Goal: Task Accomplishment & Management: Complete application form

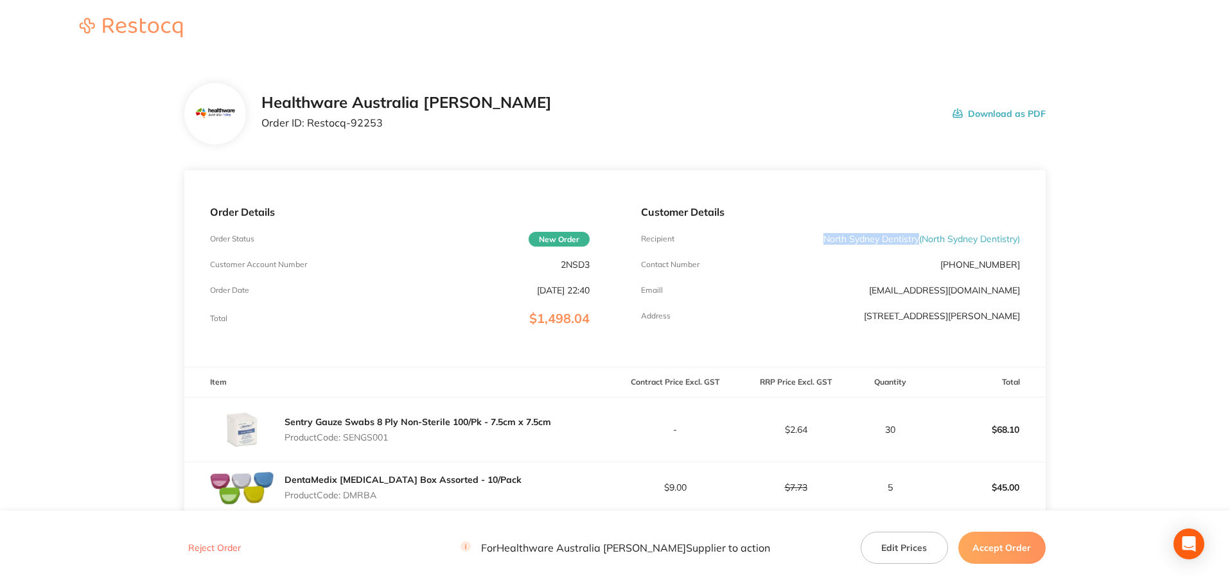
drag, startPoint x: 914, startPoint y: 240, endPoint x: 795, endPoint y: 234, distance: 119.6
click at [795, 234] on div "Recipient North Sydney Dentistry ( North Sydney Dentistry )" at bounding box center [830, 239] width 379 height 10
copy p "North Sydney Dentistry"
drag, startPoint x: 389, startPoint y: 125, endPoint x: 307, endPoint y: 134, distance: 82.7
click at [307, 134] on div "Healthware Australia Ridley Order ID: Restocq- 92253" at bounding box center [406, 114] width 290 height 40
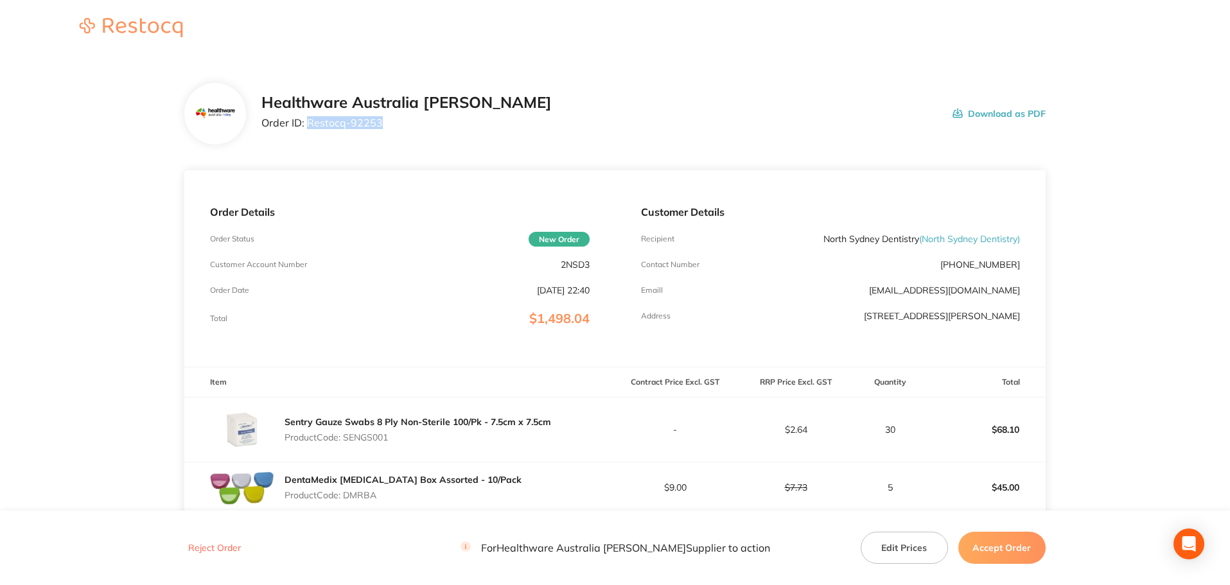
copy p "Restocq- 92253"
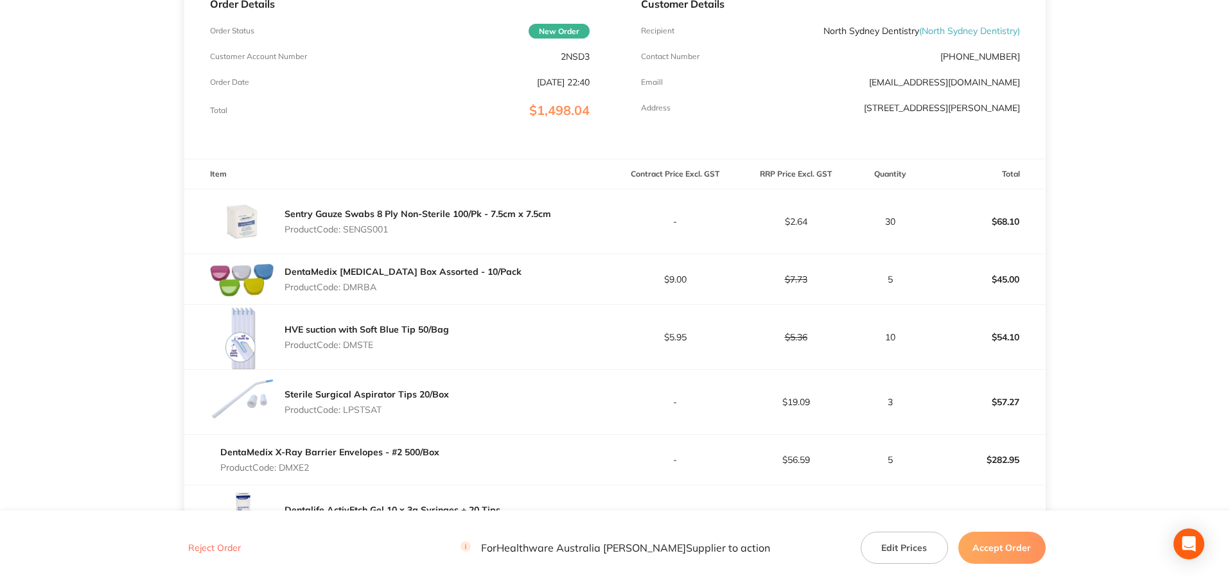
scroll to position [193, 0]
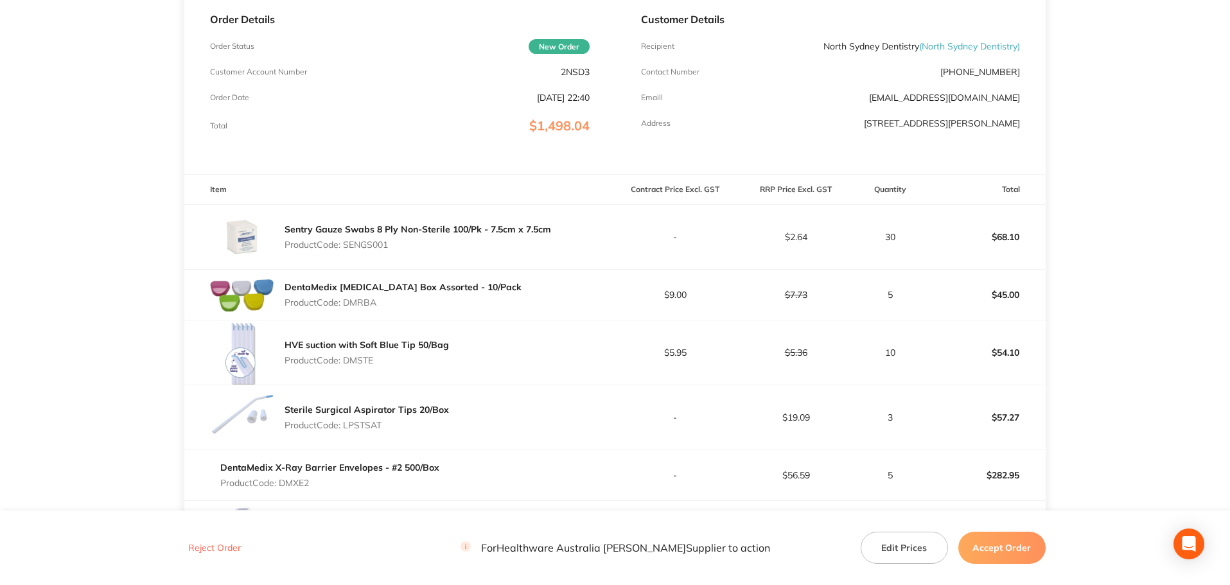
click at [374, 243] on p "Product Code: SENGS001" at bounding box center [417, 244] width 266 height 10
copy p "SENGS001"
click at [373, 306] on p "Product Code: DMRBA" at bounding box center [402, 302] width 237 height 10
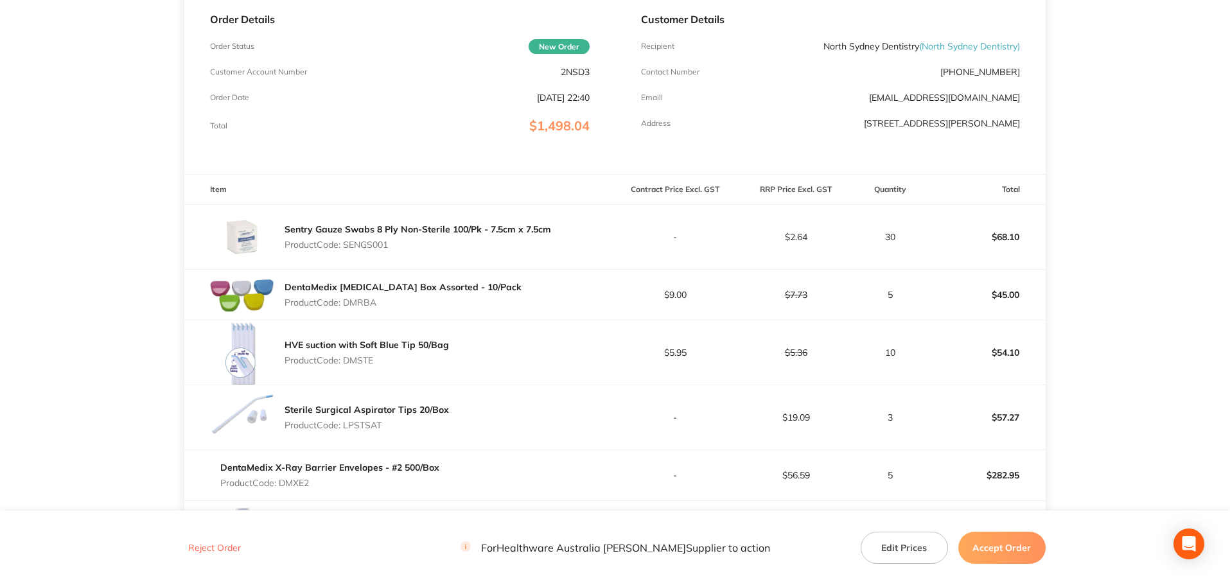
copy p "DMRBA"
click at [370, 363] on p "Product Code: DMSTE" at bounding box center [366, 360] width 164 height 10
copy p "DMSTE"
click at [359, 424] on p "Product Code: LPSTSAT" at bounding box center [366, 425] width 164 height 10
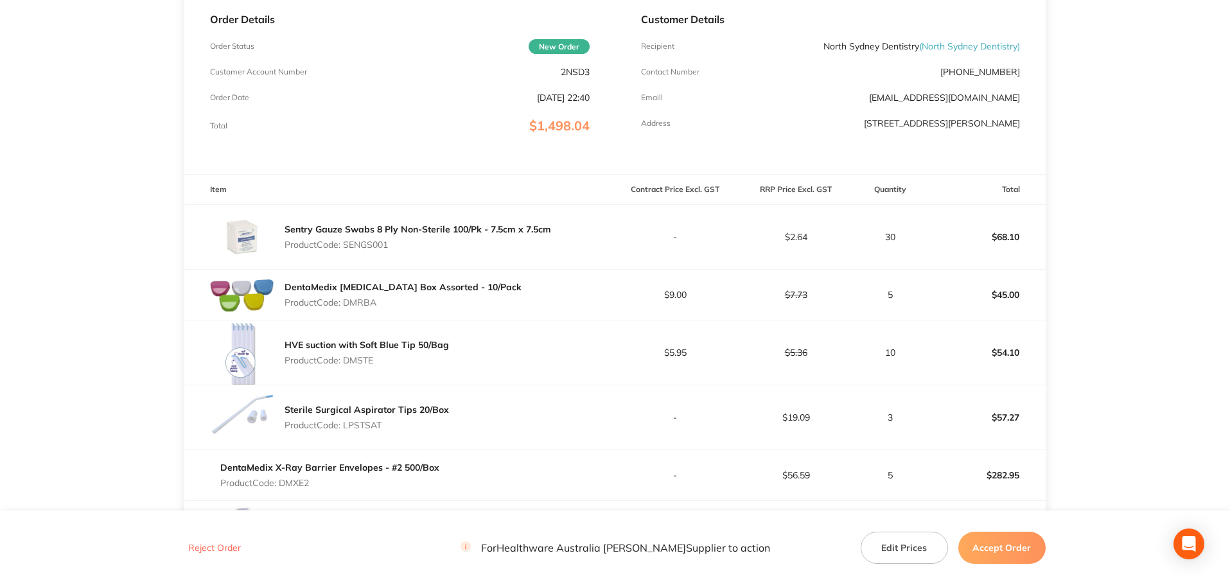
click at [359, 424] on p "Product Code: LPSTSAT" at bounding box center [366, 425] width 164 height 10
copy p "LPSTSAT"
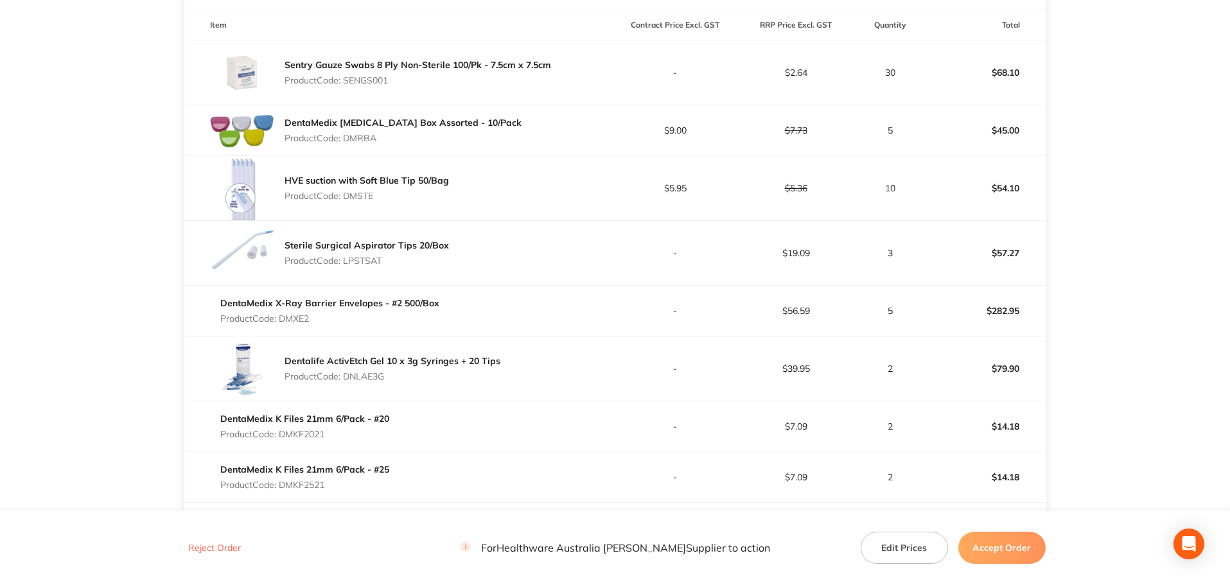
scroll to position [385, 0]
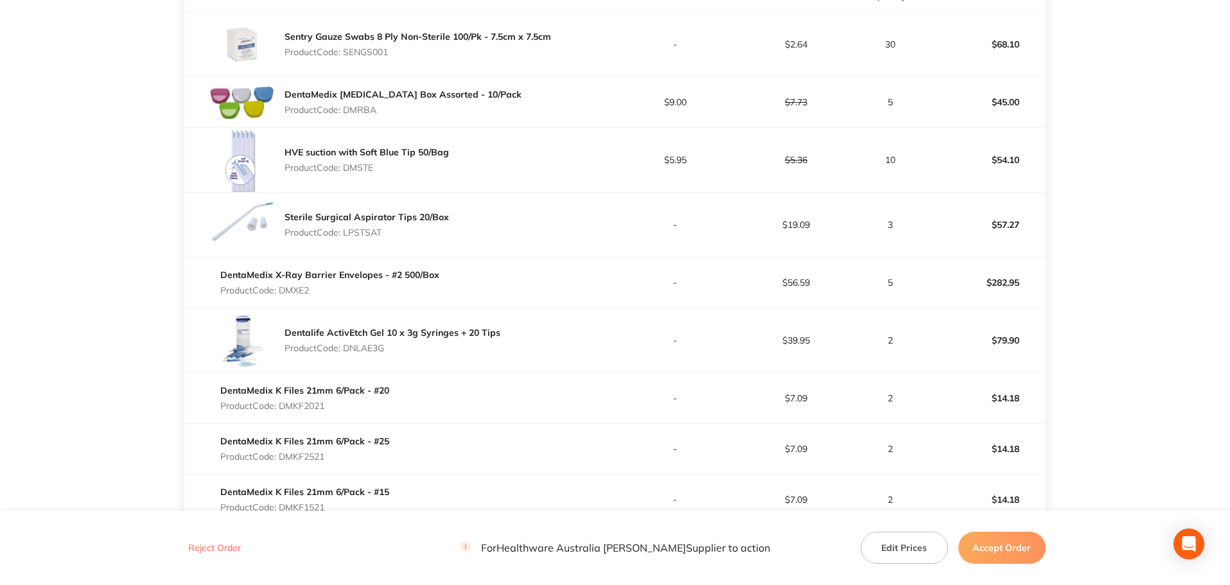
click at [295, 288] on p "Product Code: DMXE2" at bounding box center [329, 290] width 219 height 10
copy p "DMXE2"
click at [360, 345] on p "Product Code: DNLAE3G" at bounding box center [392, 348] width 216 height 10
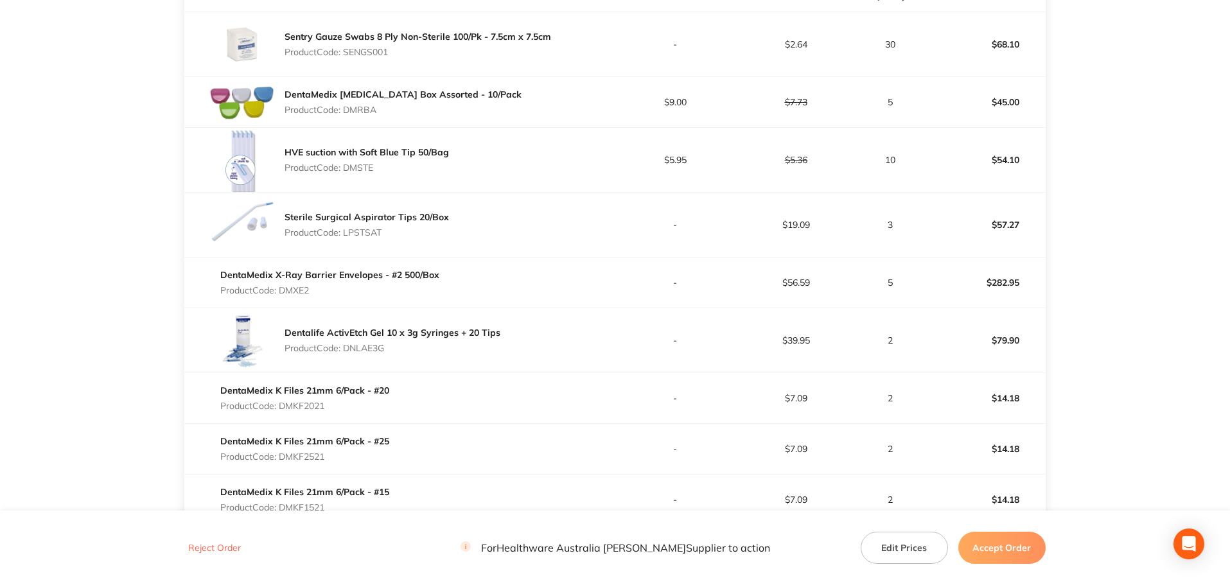
copy p "DNLAE3G"
click at [305, 401] on p "Product Code: DMKF2021" at bounding box center [304, 406] width 169 height 10
copy p "DMKF2021"
click at [297, 458] on p "Product Code: DMKF2521" at bounding box center [304, 456] width 169 height 10
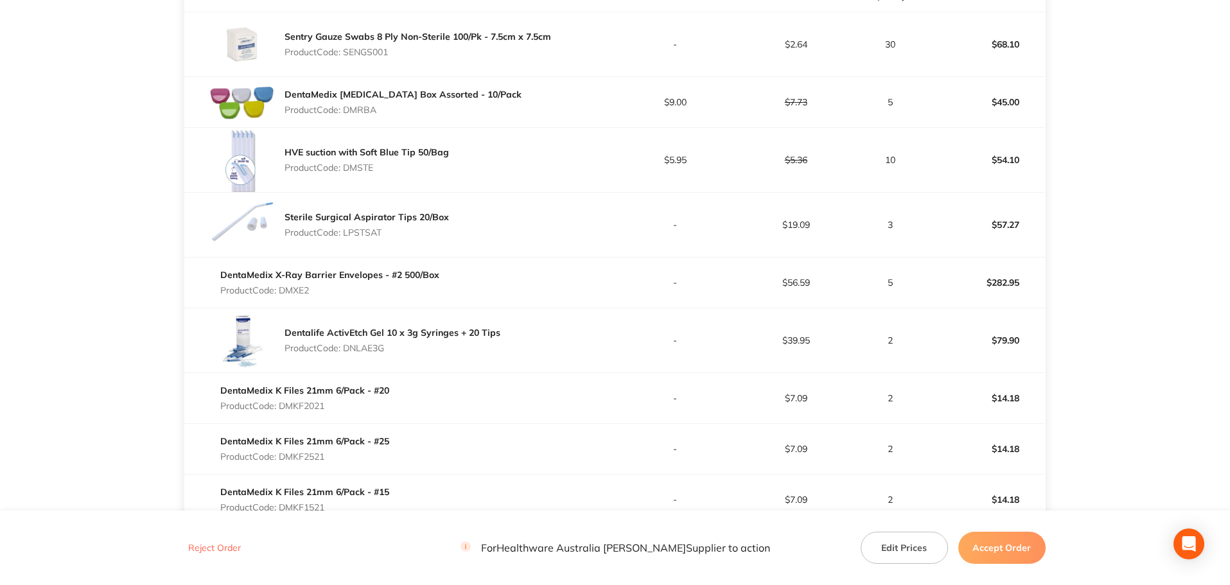
click at [297, 457] on p "Product Code: DMKF2521" at bounding box center [304, 456] width 169 height 10
copy p "DMKF2521"
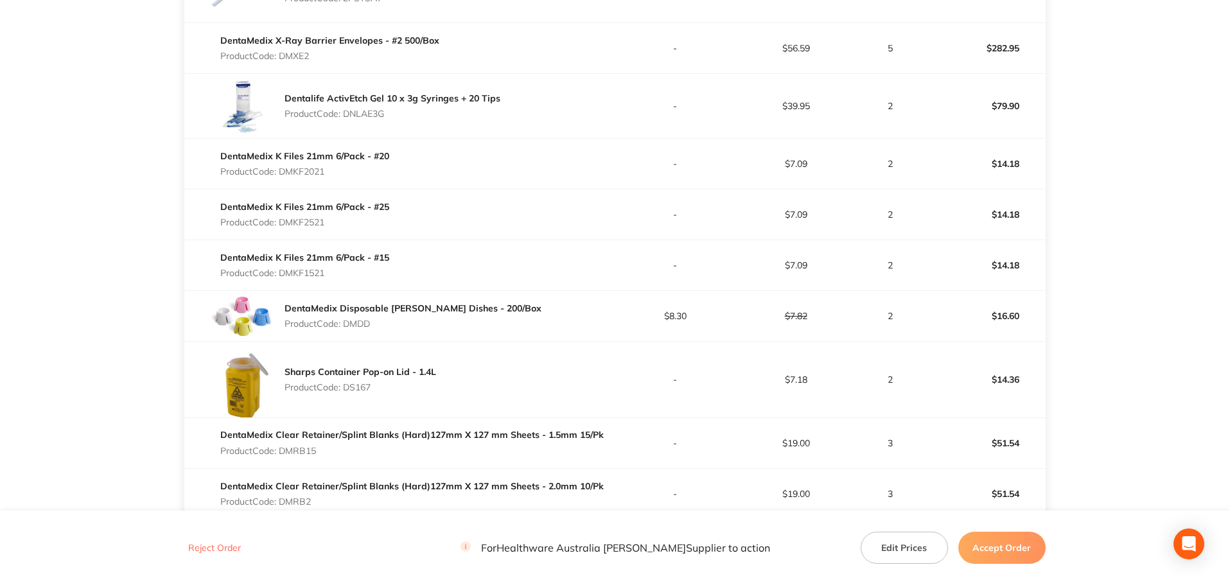
scroll to position [642, 0]
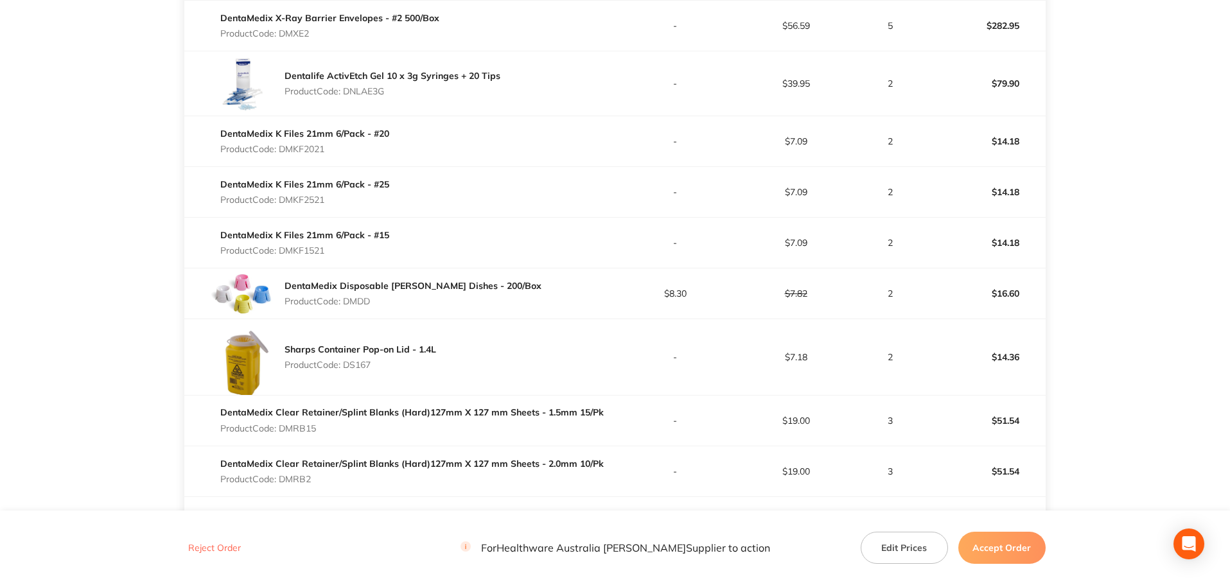
click at [313, 247] on p "Product Code: DMKF1521" at bounding box center [304, 250] width 169 height 10
click at [358, 302] on p "Product Code: DMDD" at bounding box center [412, 301] width 257 height 10
click at [366, 363] on p "Product Code: DS167" at bounding box center [360, 365] width 152 height 10
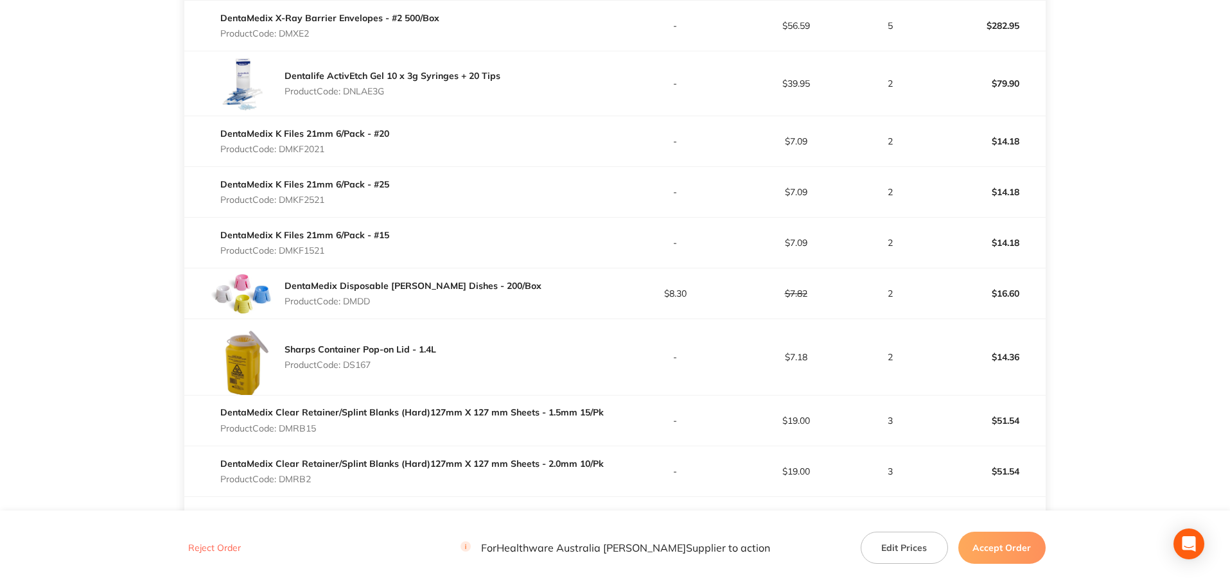
click at [366, 363] on p "Product Code: DS167" at bounding box center [360, 365] width 152 height 10
click at [300, 430] on p "Product Code: DMRB15" at bounding box center [411, 428] width 383 height 10
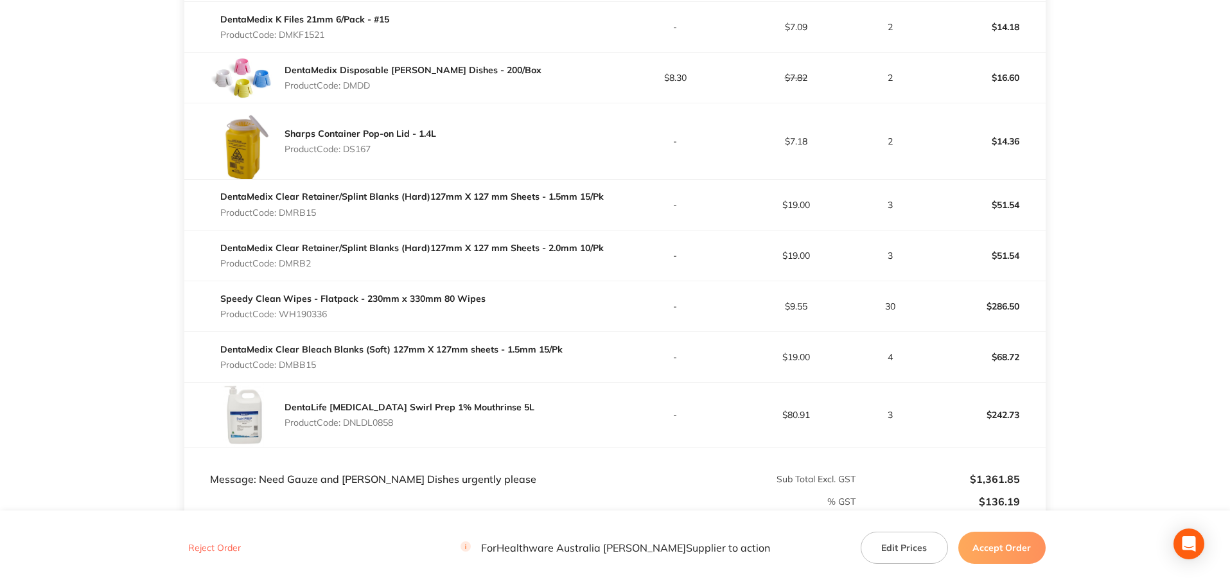
scroll to position [899, 0]
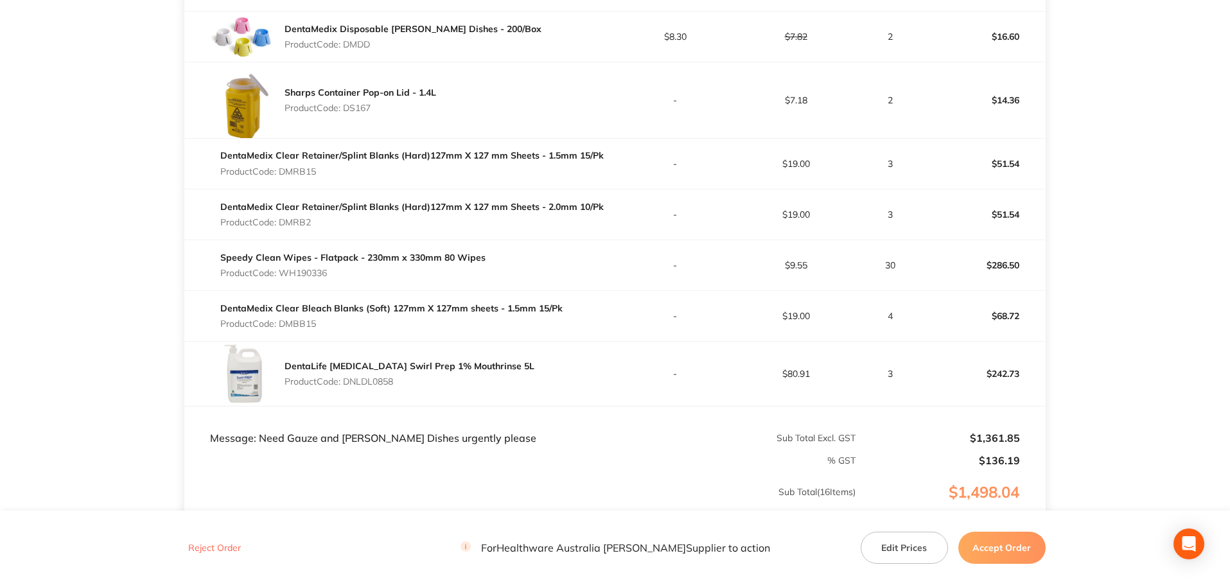
click at [300, 225] on p "Product Code: DMRB2" at bounding box center [411, 222] width 383 height 10
click at [304, 269] on p "Product Code: WH190336" at bounding box center [352, 273] width 265 height 10
click at [304, 321] on p "Product Code: DMBB15" at bounding box center [391, 323] width 342 height 10
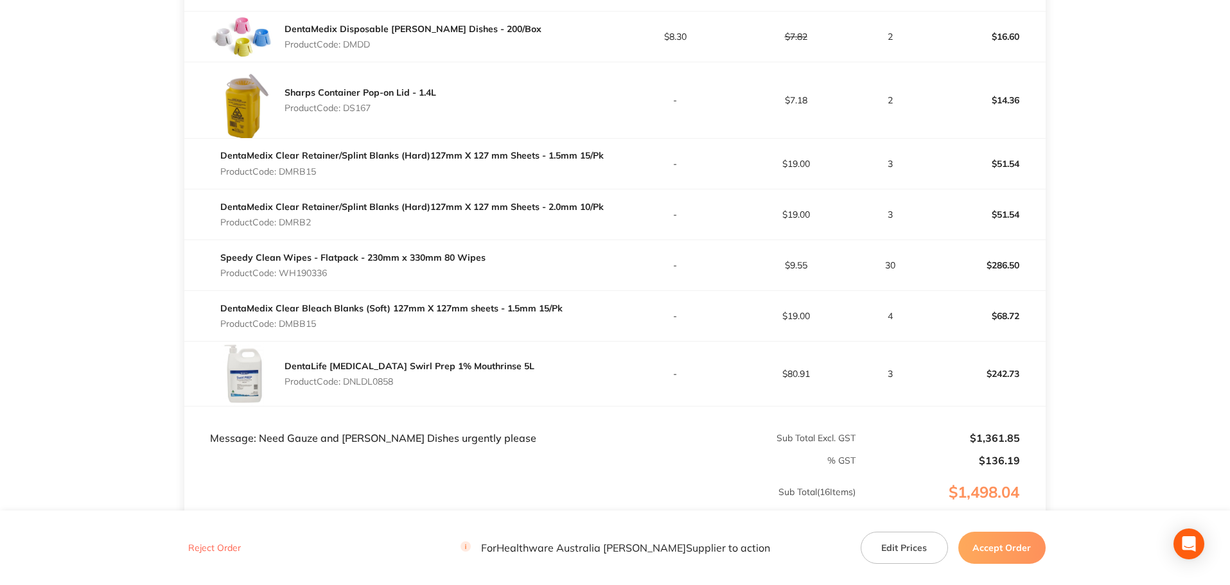
click at [304, 321] on p "Product Code: DMBB15" at bounding box center [391, 323] width 342 height 10
click at [370, 380] on p "Product Code: DNLDL0858" at bounding box center [409, 381] width 250 height 10
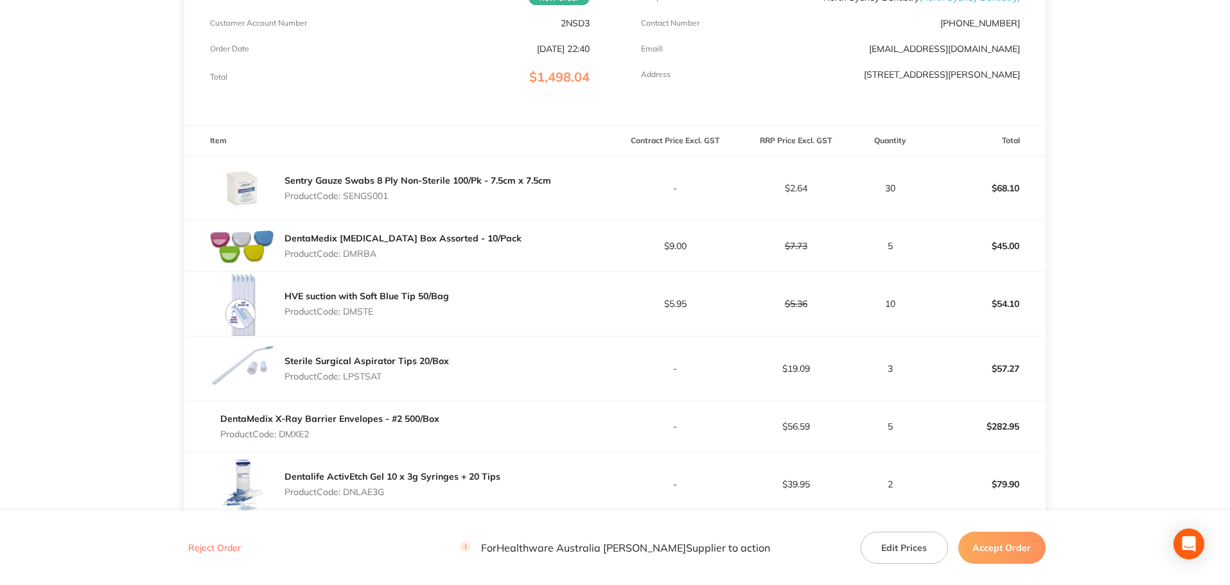
scroll to position [0, 0]
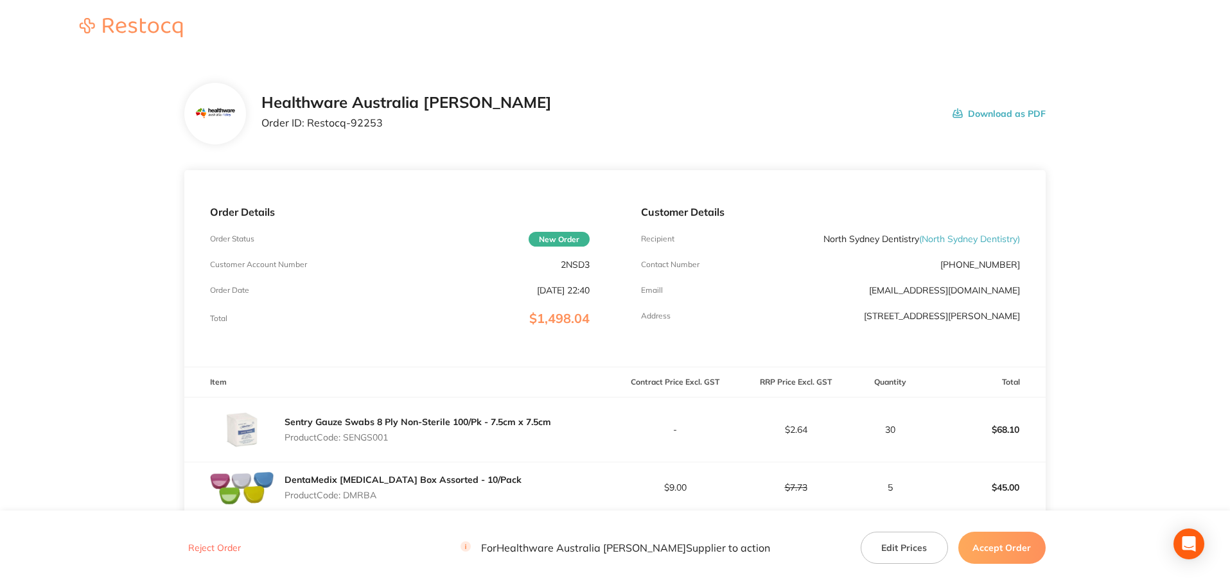
click at [1004, 557] on button "Accept Order" at bounding box center [1001, 548] width 87 height 32
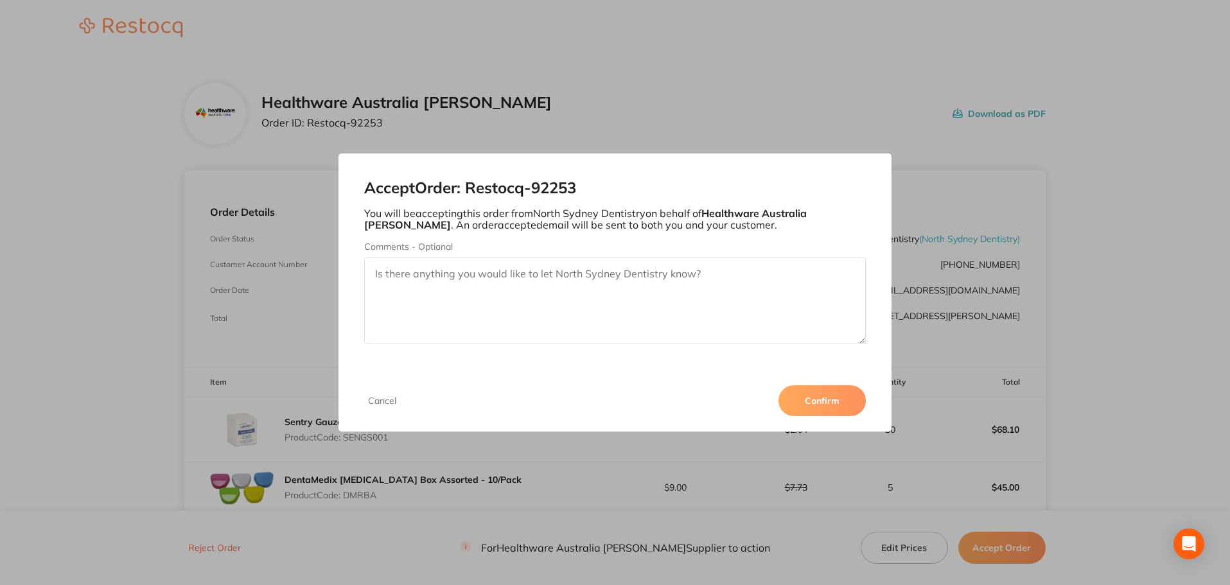
click at [672, 309] on textarea "Comments - Optional" at bounding box center [615, 300] width 502 height 87
type textarea "h"
type textarea "G"
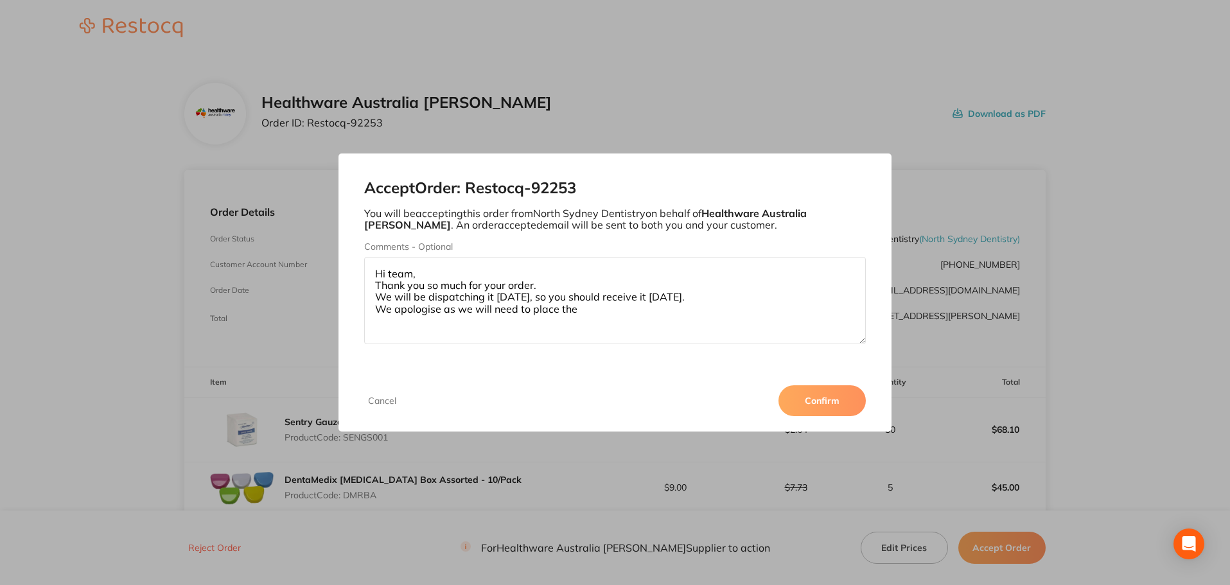
click at [613, 313] on textarea "Hi team, Thank you so much for your order. We will be dispatching it tomorrow, …" at bounding box center [615, 300] width 502 height 87
paste textarea "DNLDL0858"
click at [619, 313] on textarea "Hi team, Thank you so much for your order. We will be dispatching it tomorrow, …" at bounding box center [615, 300] width 502 height 87
paste textarea "Sentry Gauze Swabs 8 Ply Non-Sterile 100/Pk"
click at [566, 308] on textarea "Hi team, Thank you so much for your order. We will be dispatching it tomorrow, …" at bounding box center [615, 300] width 502 height 87
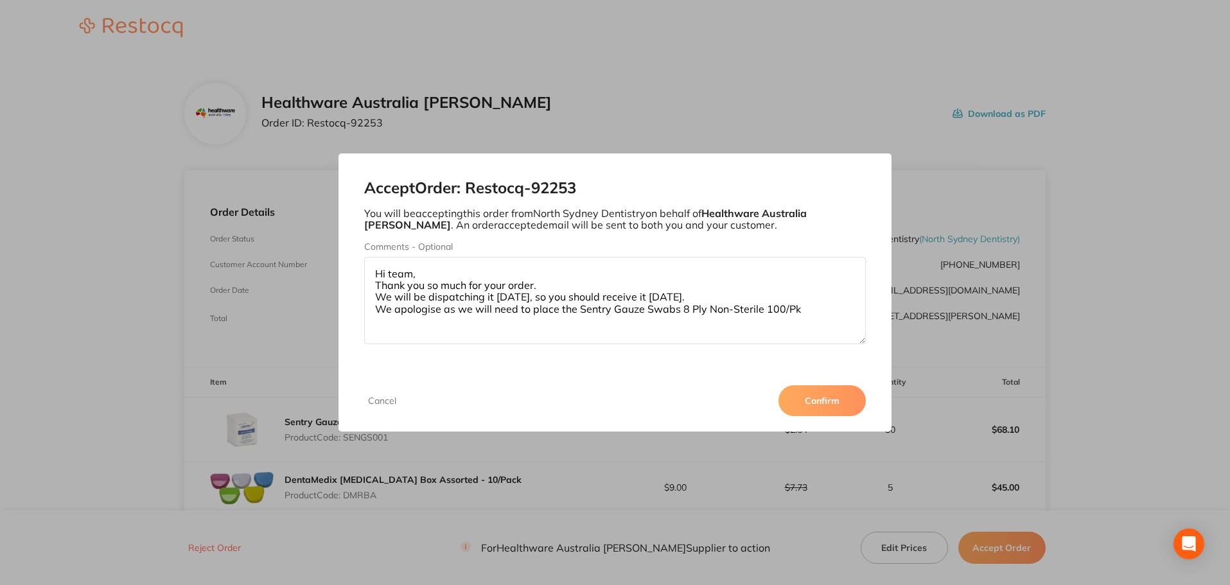
click at [566, 308] on textarea "Hi team, Thank you so much for your order. We will be dispatching it tomorrow, …" at bounding box center [615, 300] width 502 height 87
click at [809, 316] on textarea "Hi team, Thank you so much for your order. We will be dispatching it tomorrow, …" at bounding box center [615, 300] width 502 height 87
paste textarea "7.5cm x 7.5cm"
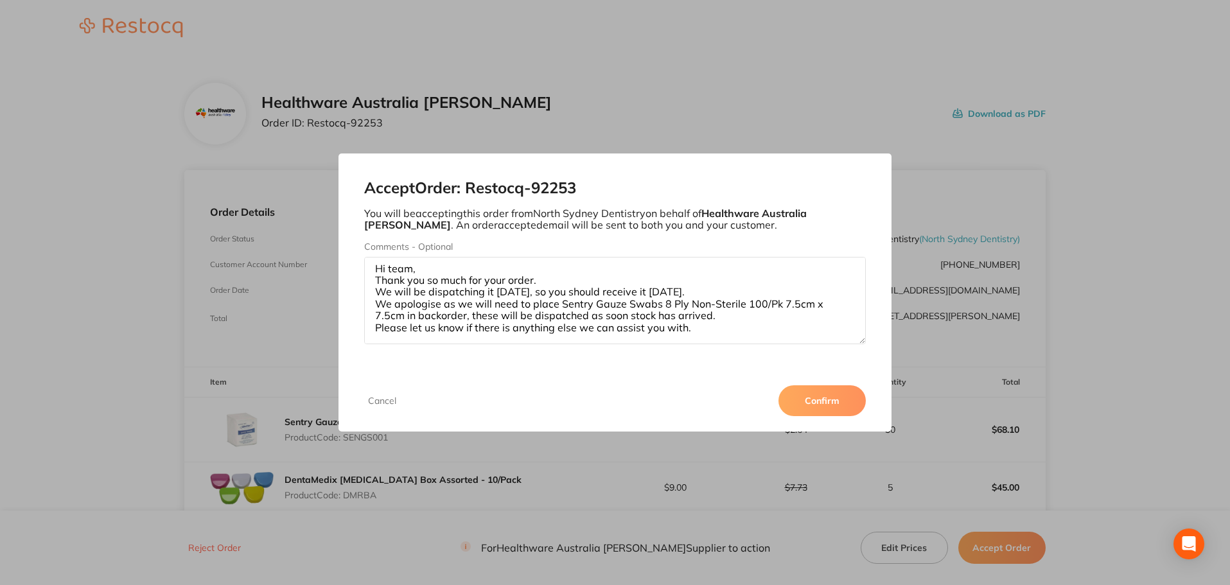
scroll to position [19, 0]
paste textarea "Kind regards, Daniella Administrative Assistant T 1300 542 546 E daniella@healt…"
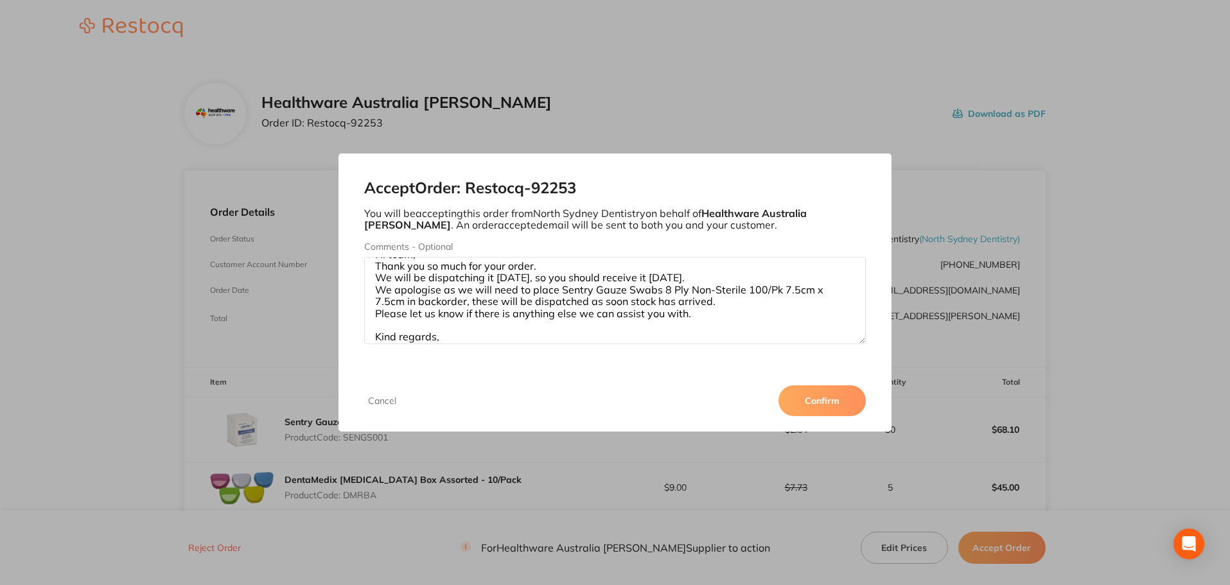
scroll to position [137, 0]
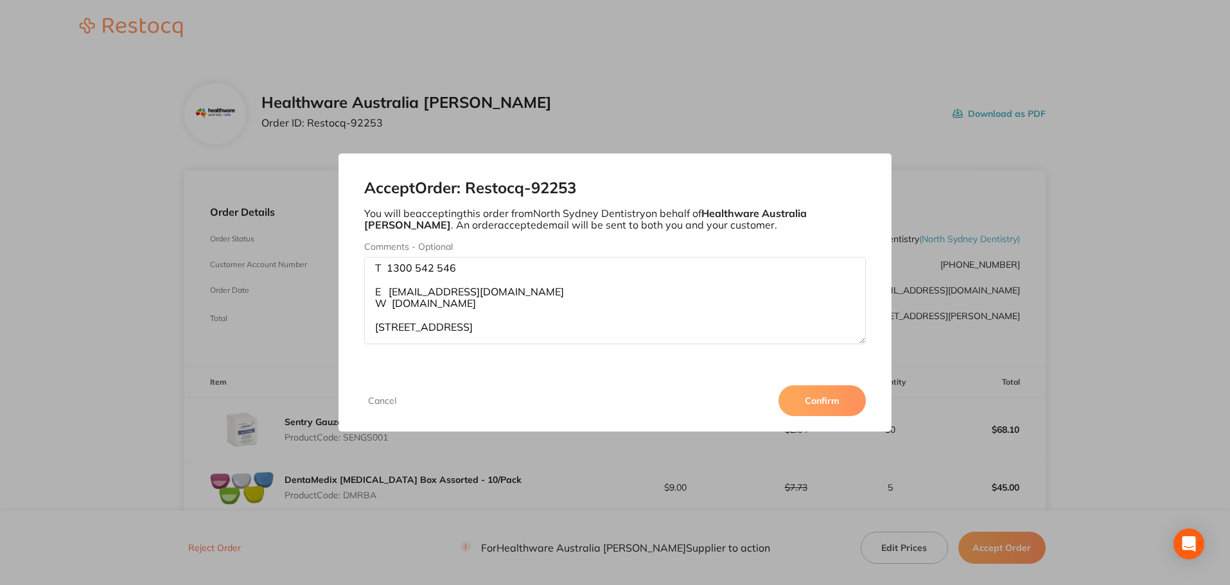
click at [470, 267] on textarea "Hi team, Thank you so much for your order. We will be dispatching it tomorrow, …" at bounding box center [615, 300] width 502 height 87
click at [550, 305] on textarea "Hi team, Thank you so much for your order. We will be dispatching it tomorrow, …" at bounding box center [615, 300] width 502 height 87
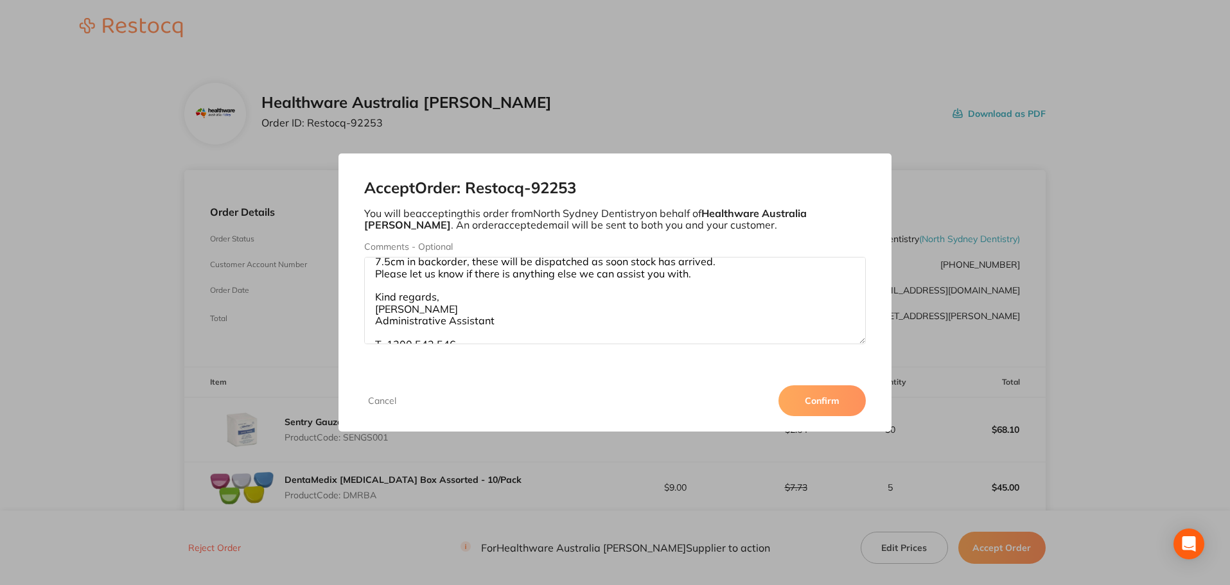
type textarea "Hi team, Thank you so much for your order. We will be dispatching it tomorrow, …"
click at [828, 404] on button "Confirm" at bounding box center [821, 400] width 87 height 31
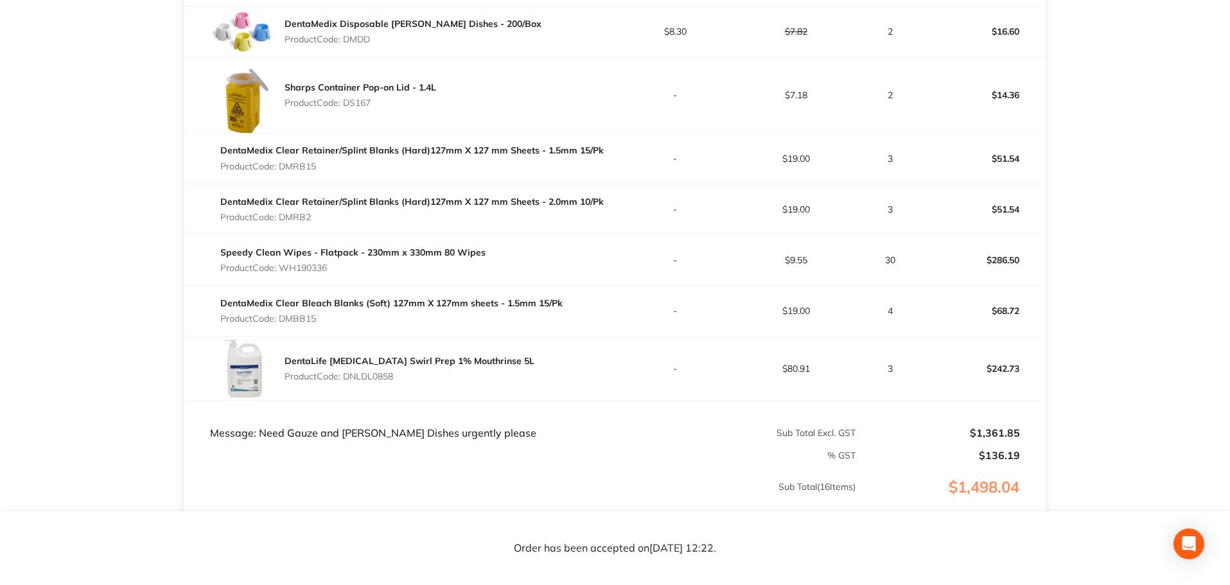
scroll to position [963, 0]
